Goal: Task Accomplishment & Management: Complete application form

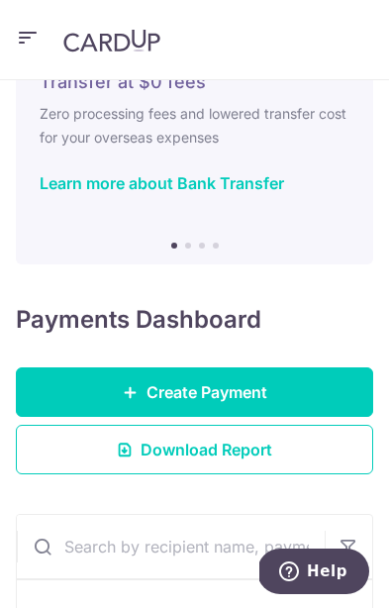
scroll to position [93, 0]
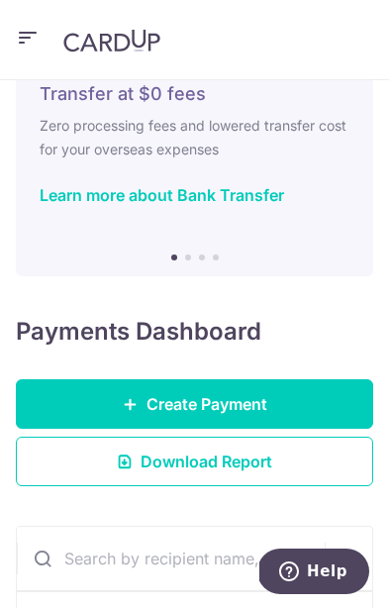
click at [278, 394] on link "Create Payment" at bounding box center [195, 405] width 358 height 50
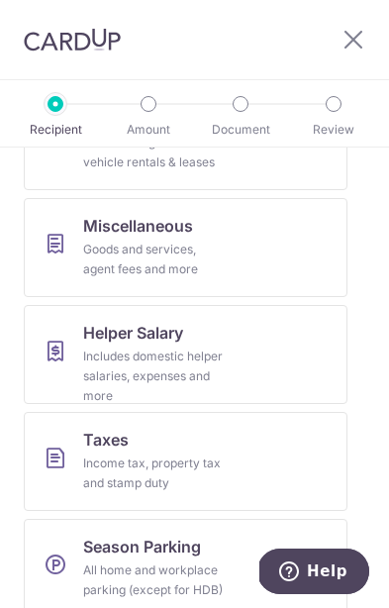
scroll to position [1135, 0]
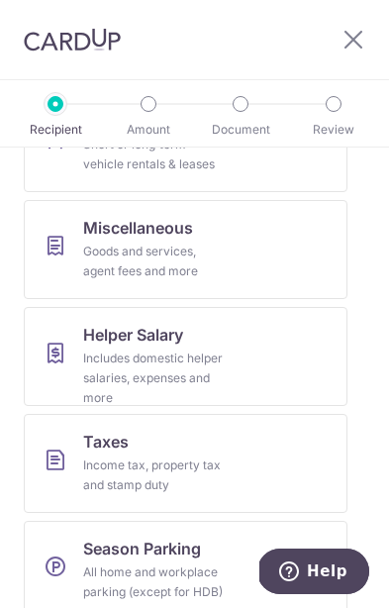
click at [380, 32] on div at bounding box center [361, 39] width 55 height 79
click at [357, 34] on icon at bounding box center [354, 39] width 24 height 25
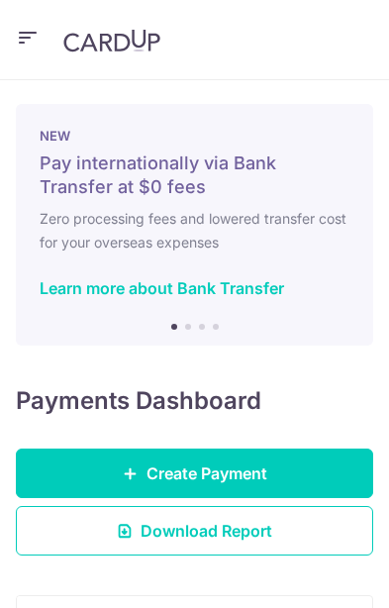
scroll to position [-1, 0]
click at [31, 28] on icon "button" at bounding box center [28, 38] width 24 height 25
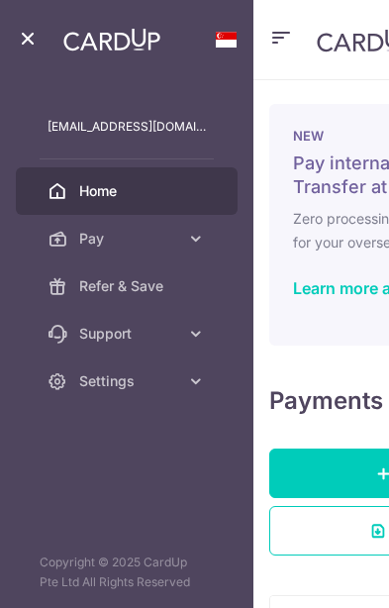
click at [104, 184] on span "Home" at bounding box center [142, 191] width 127 height 20
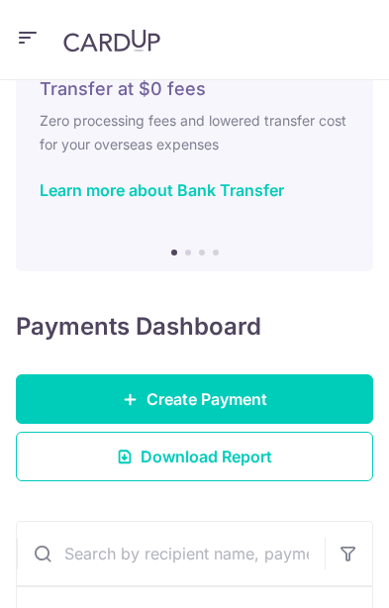
scroll to position [100, 0]
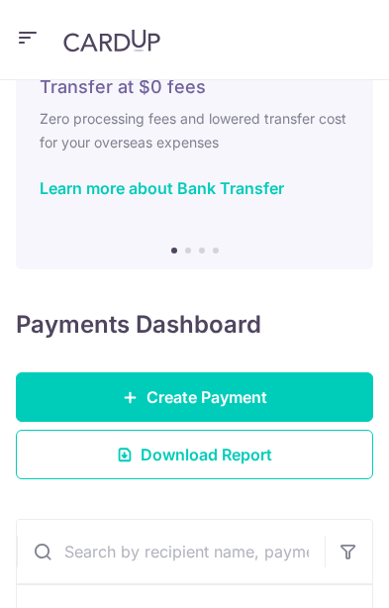
click at [299, 394] on link "Create Payment" at bounding box center [195, 398] width 358 height 50
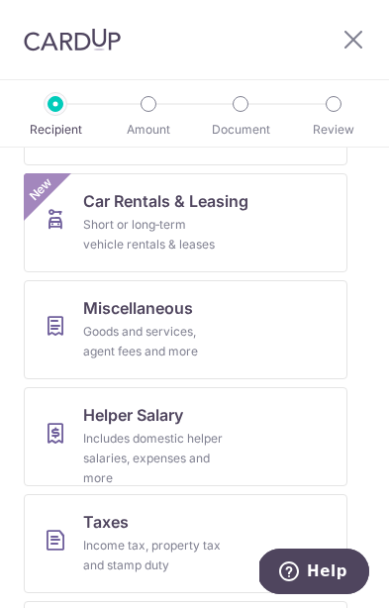
scroll to position [1055, 0]
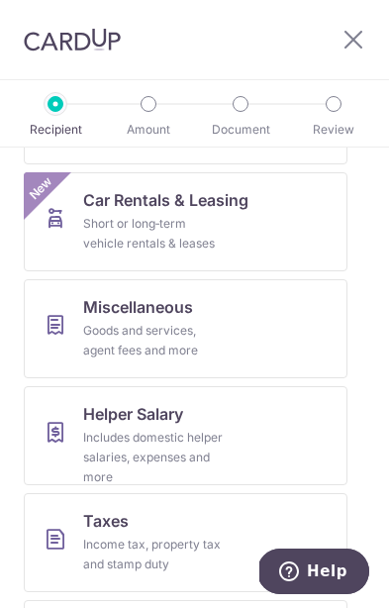
click at [281, 328] on link "Miscellaneous Goods and services, agent fees and more" at bounding box center [186, 328] width 324 height 99
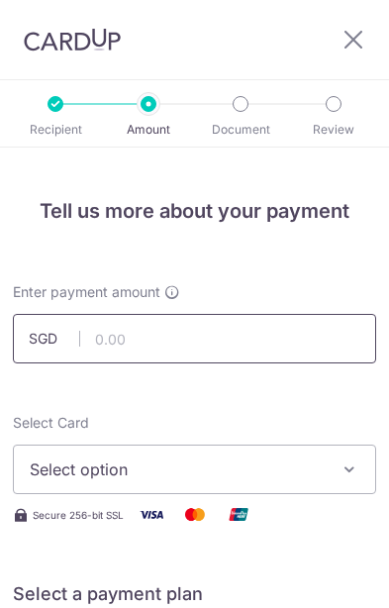
click at [293, 337] on input "text" at bounding box center [195, 339] width 364 height 50
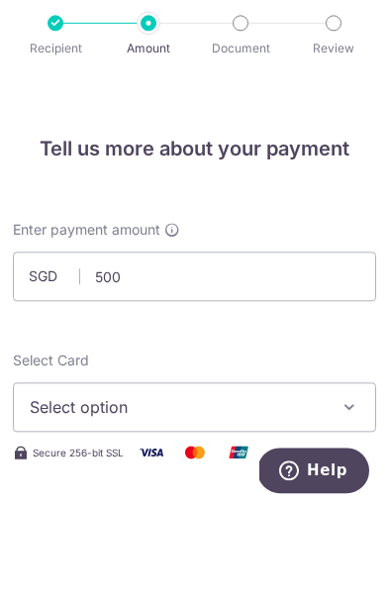
type input "500.00"
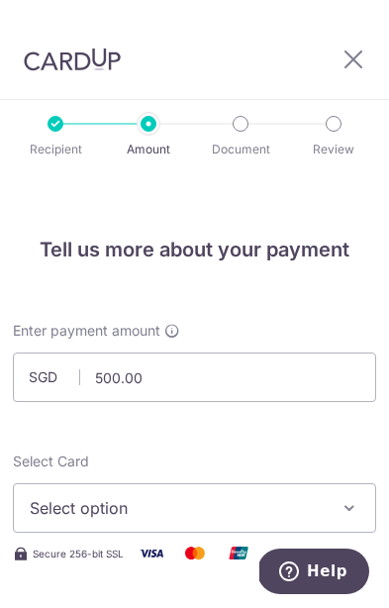
click at [356, 498] on icon "button" at bounding box center [350, 508] width 20 height 20
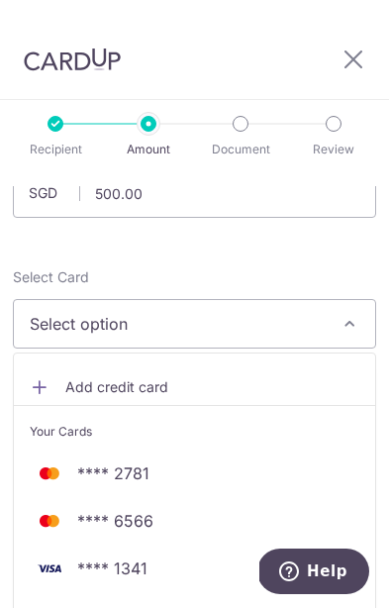
scroll to position [183, 0]
click at [157, 558] on span "**** 1341" at bounding box center [195, 570] width 330 height 24
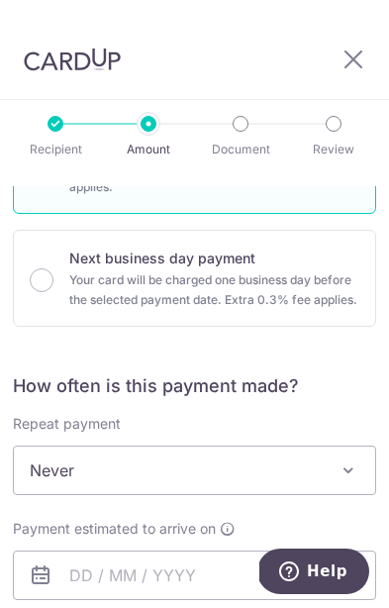
scroll to position [565, 0]
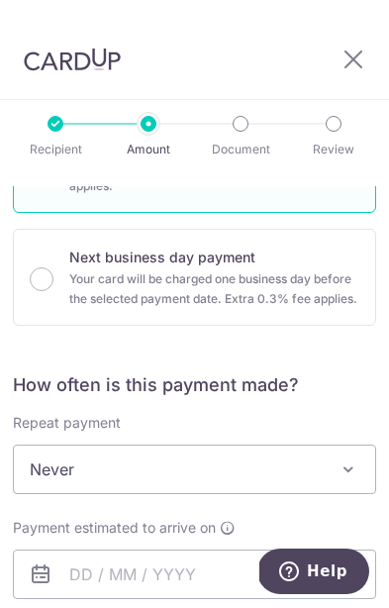
click at [339, 458] on span at bounding box center [349, 470] width 24 height 24
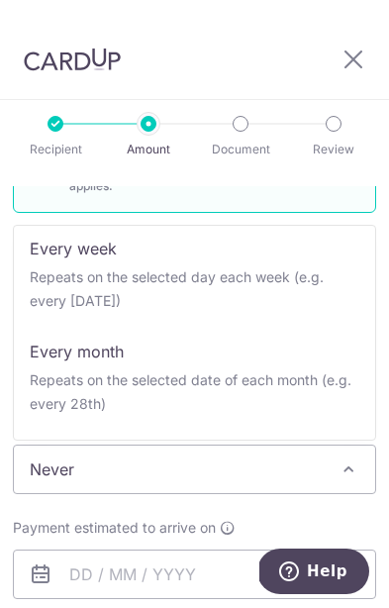
scroll to position [91, 0]
select select "3"
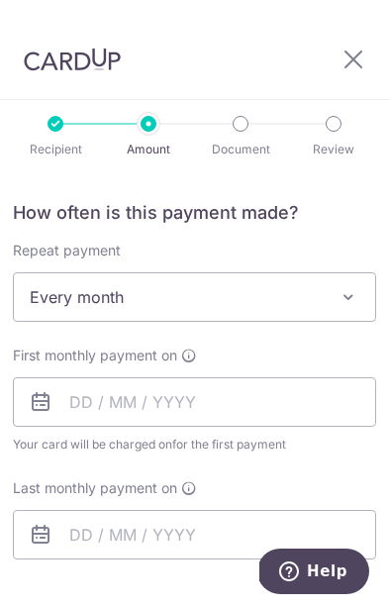
scroll to position [739, 0]
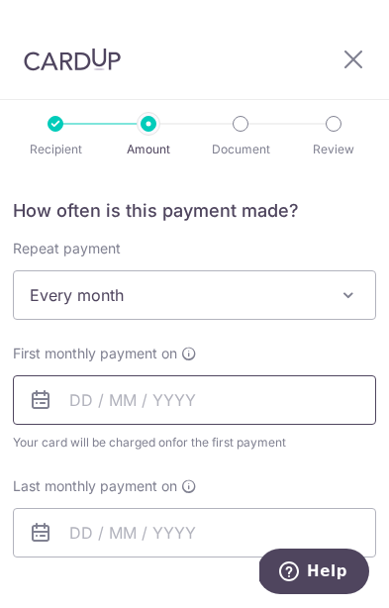
click at [316, 376] on input "text" at bounding box center [195, 401] width 364 height 50
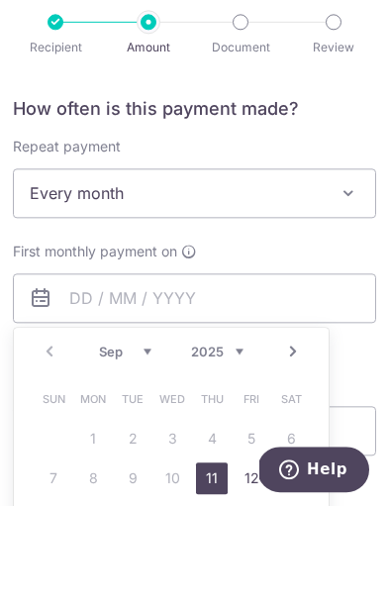
click at [298, 442] on link "Next" at bounding box center [293, 454] width 24 height 24
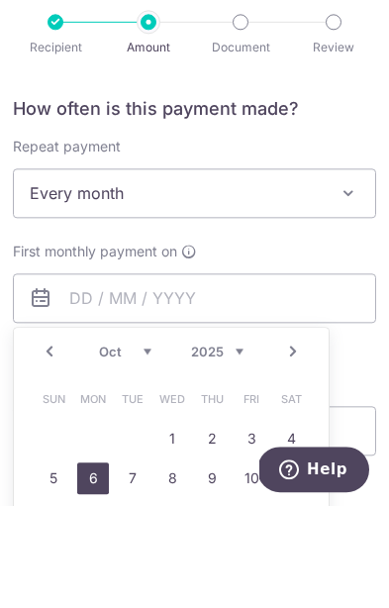
click at [101, 565] on link "6" at bounding box center [93, 581] width 32 height 32
type input "[DATE]"
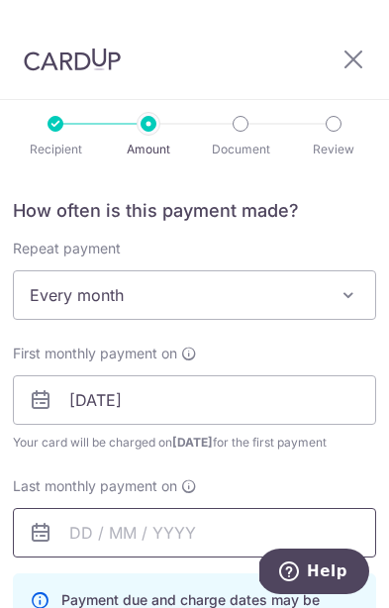
click at [225, 508] on input "text" at bounding box center [195, 533] width 364 height 50
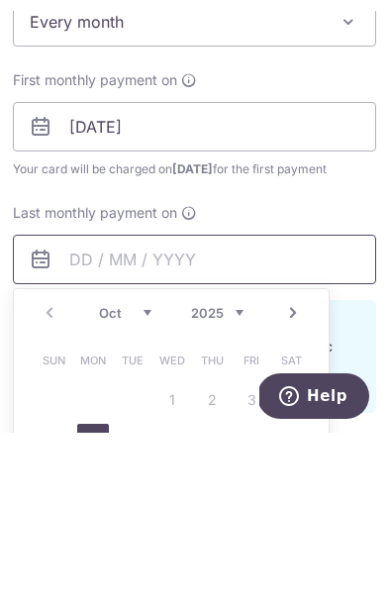
scroll to position [838, 0]
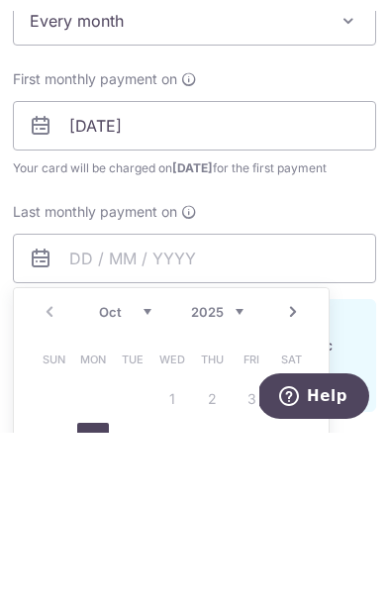
click at [302, 476] on link "Next" at bounding box center [293, 488] width 24 height 24
click at [301, 476] on link "Next" at bounding box center [293, 488] width 24 height 24
click at [302, 476] on link "Next" at bounding box center [293, 488] width 24 height 24
click at [137, 599] on link "6" at bounding box center [133, 615] width 32 height 32
type input "06/01/2026"
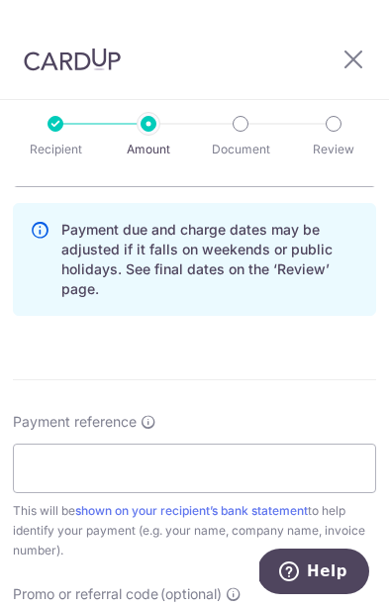
scroll to position [1107, 0]
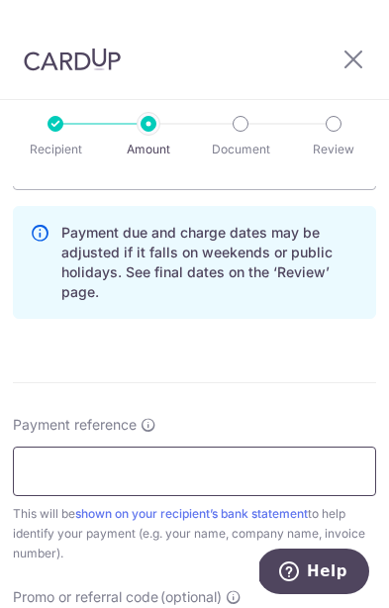
click at [229, 447] on input "Payment reference" at bounding box center [195, 472] width 364 height 50
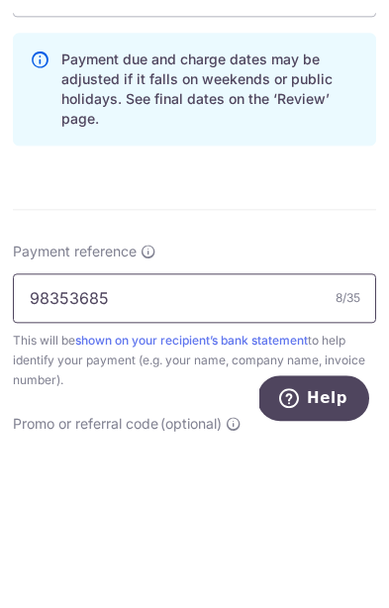
type input "98353685"
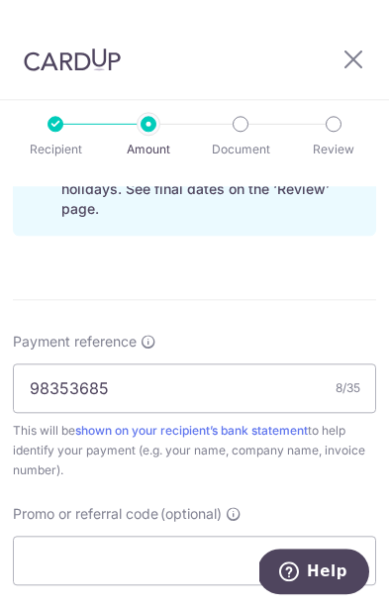
scroll to position [1194, 0]
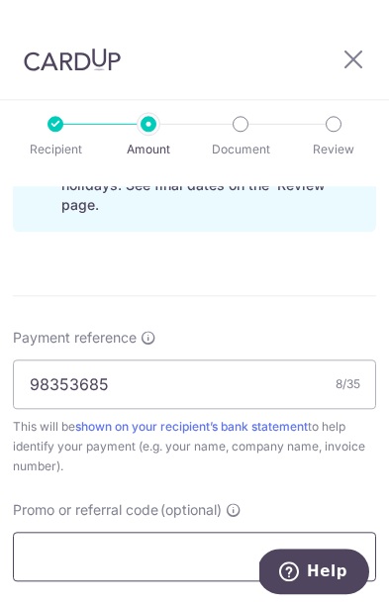
click at [215, 532] on input "Promo or referral code (optional)" at bounding box center [195, 557] width 364 height 50
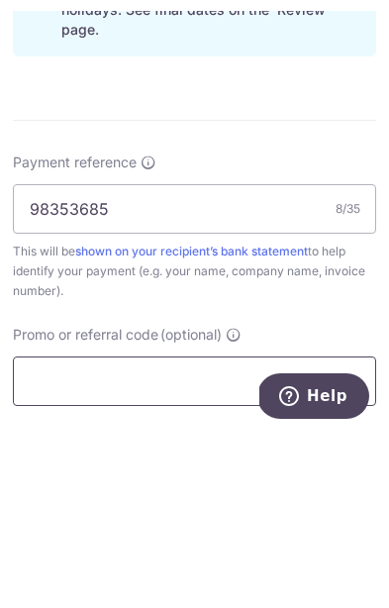
paste input "REC185"
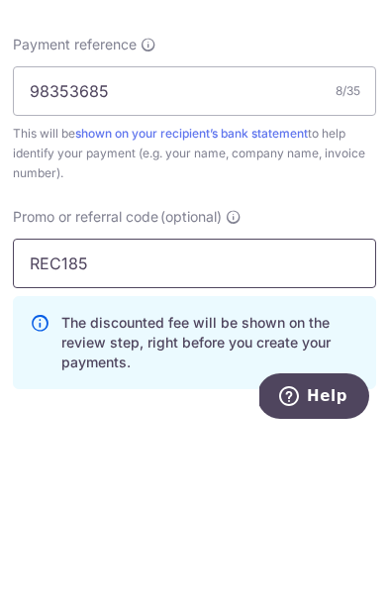
scroll to position [1333, 0]
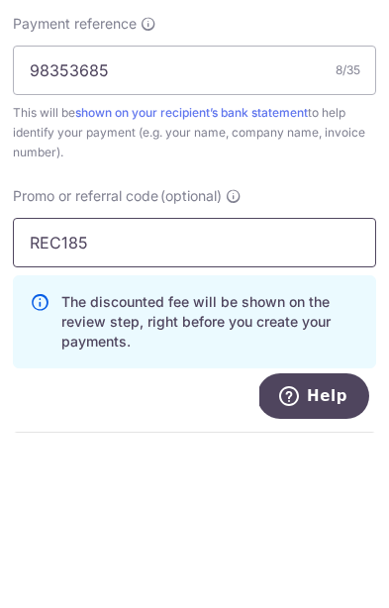
type input "REC185"
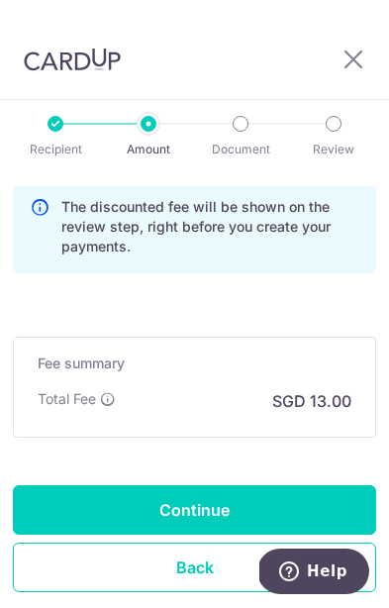
scroll to position [1602, 0]
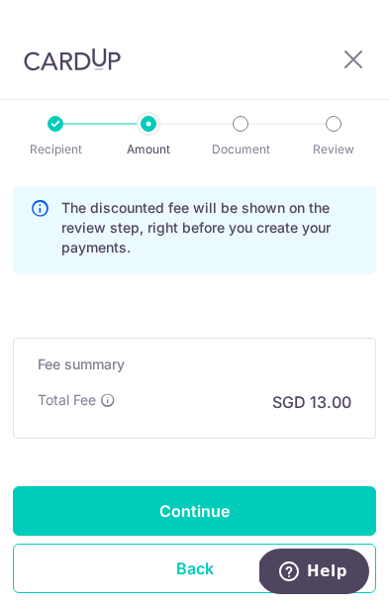
click at [256, 487] on input "Continue" at bounding box center [195, 512] width 364 height 50
type input "Create Schedule"
